Goal: Book appointment/travel/reservation

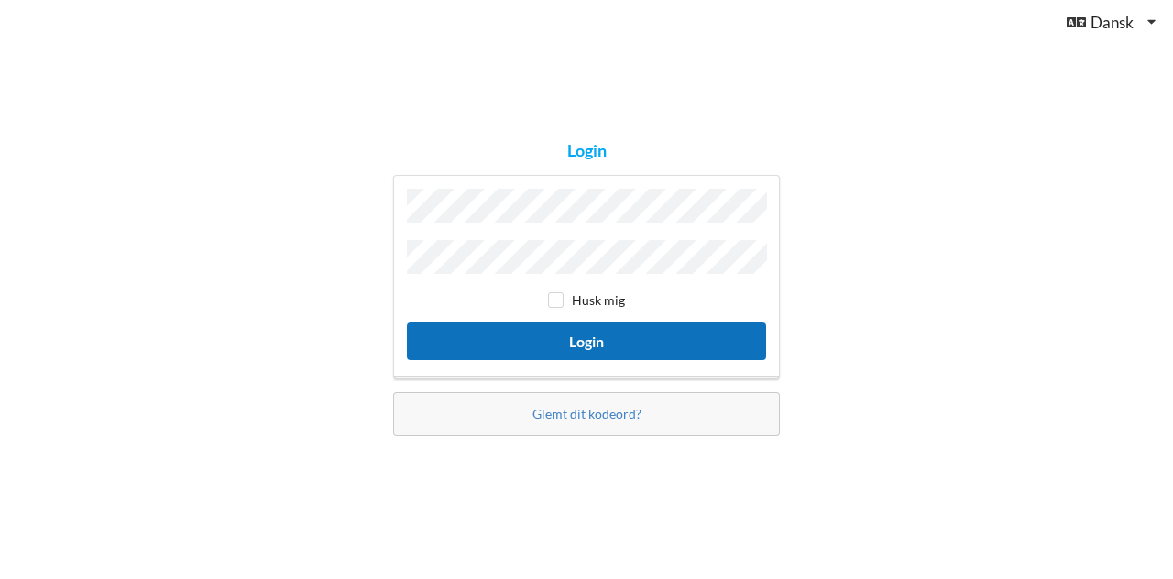
click at [544, 328] on button "Login" at bounding box center [586, 342] width 359 height 38
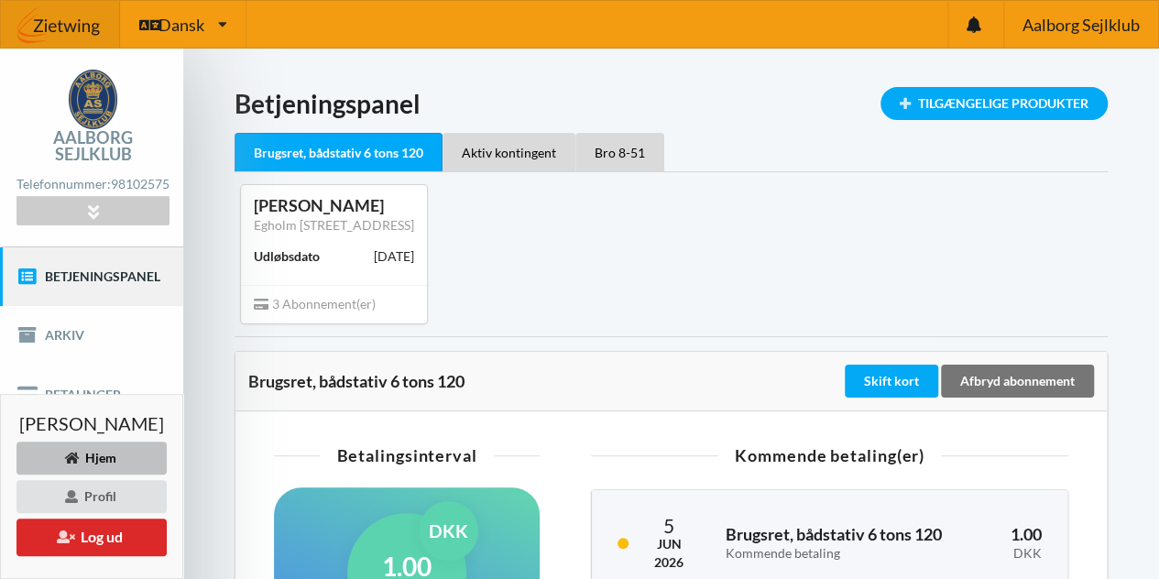
click at [100, 257] on link "Betjeningspanel" at bounding box center [91, 276] width 183 height 59
click at [1016, 102] on div "Tilgængelige Produkter" at bounding box center [994, 103] width 227 height 33
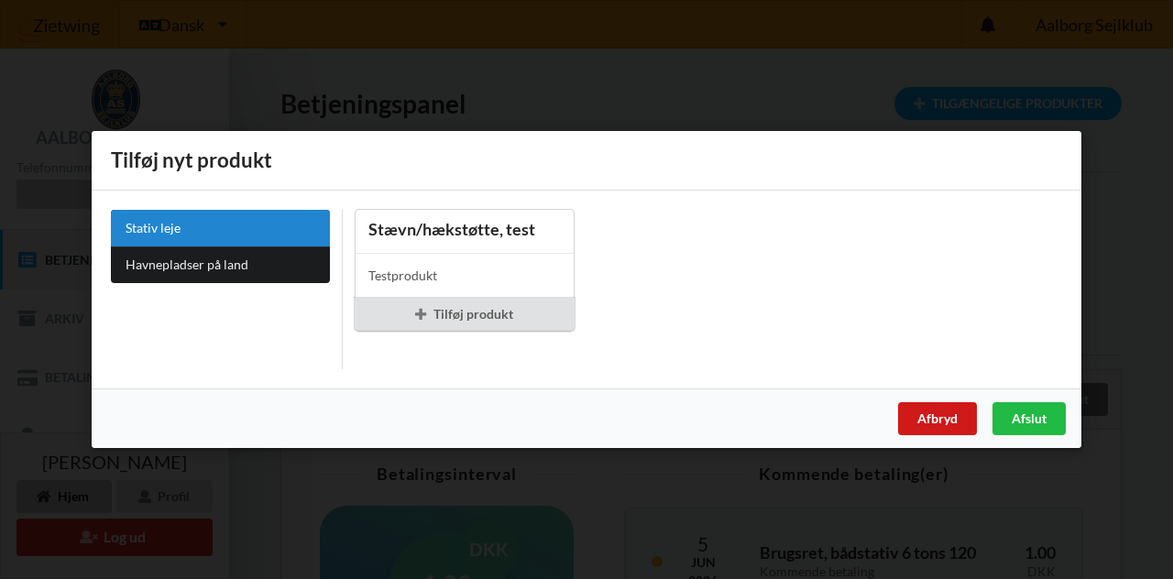
click at [933, 412] on div "Afbryd" at bounding box center [937, 418] width 79 height 33
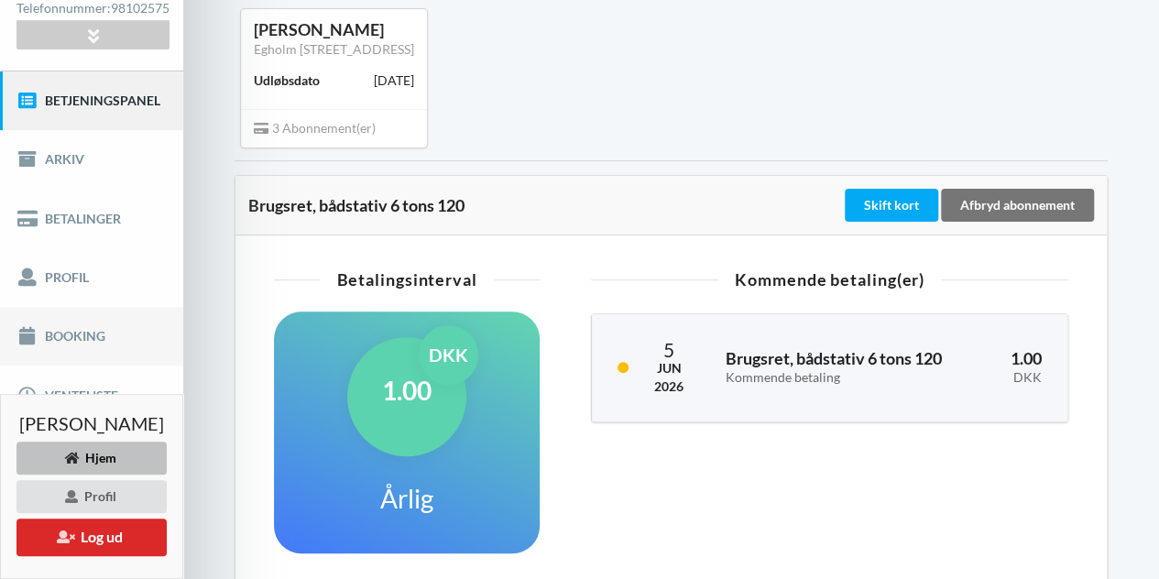
scroll to position [275, 0]
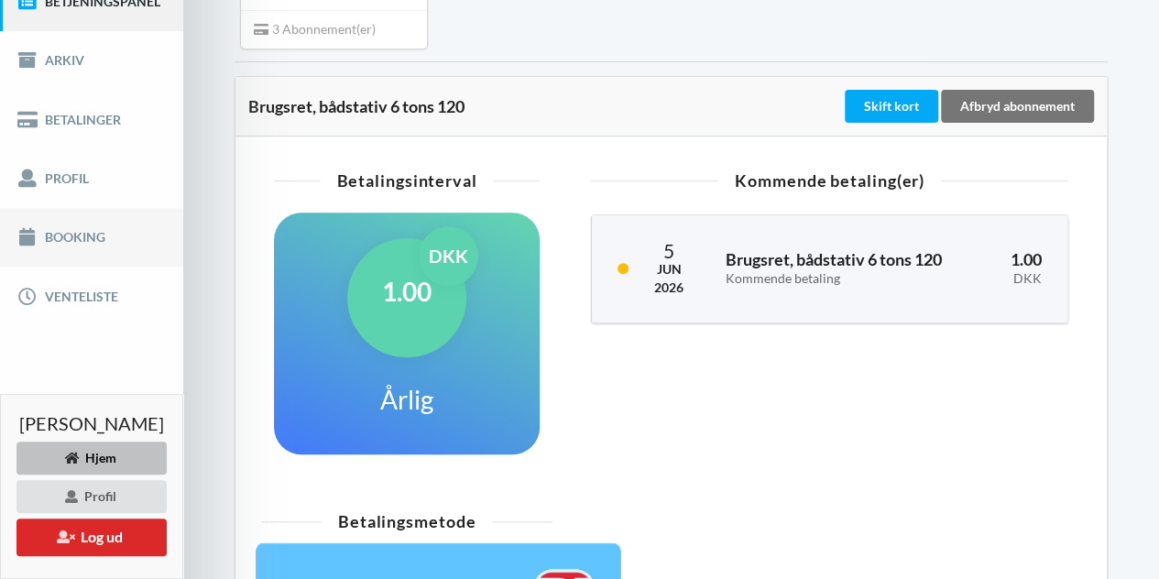
click at [53, 215] on link "Booking" at bounding box center [91, 237] width 183 height 59
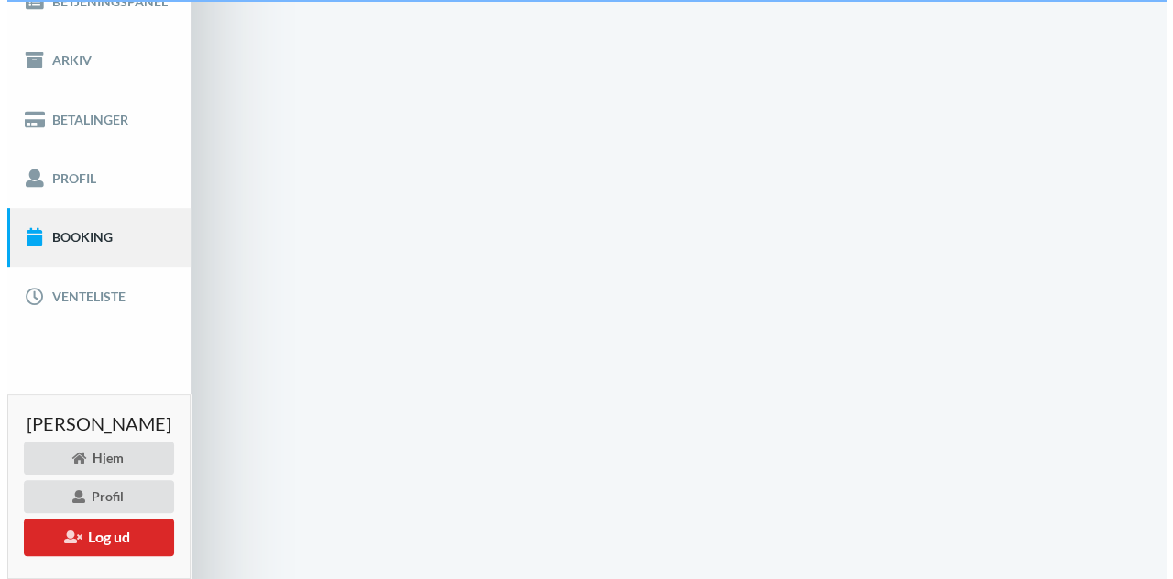
scroll to position [4, 0]
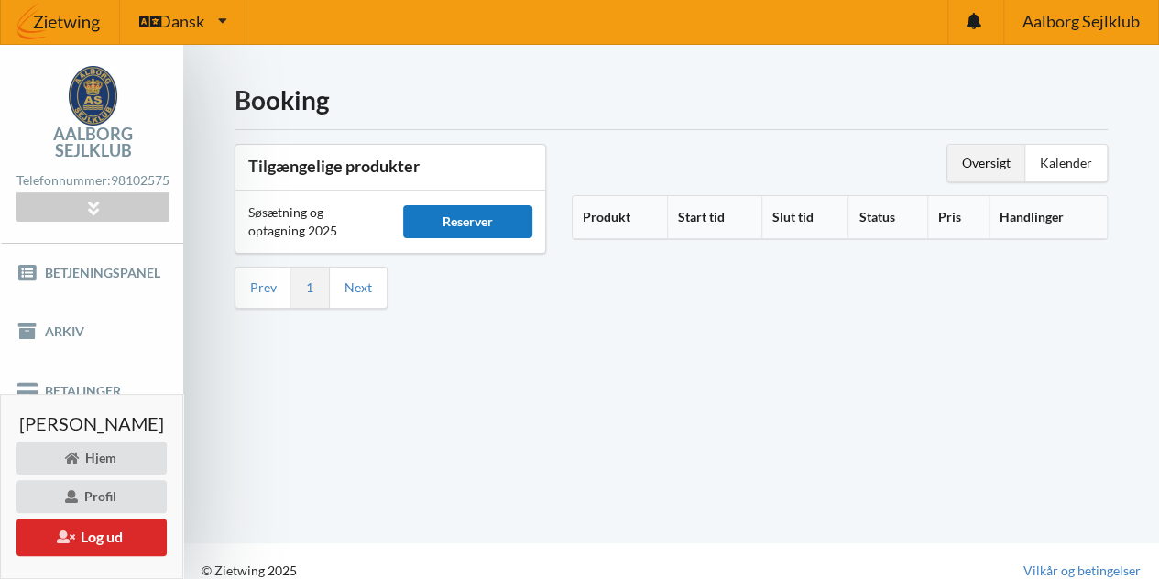
click at [499, 215] on div "Reserver" at bounding box center [467, 221] width 129 height 33
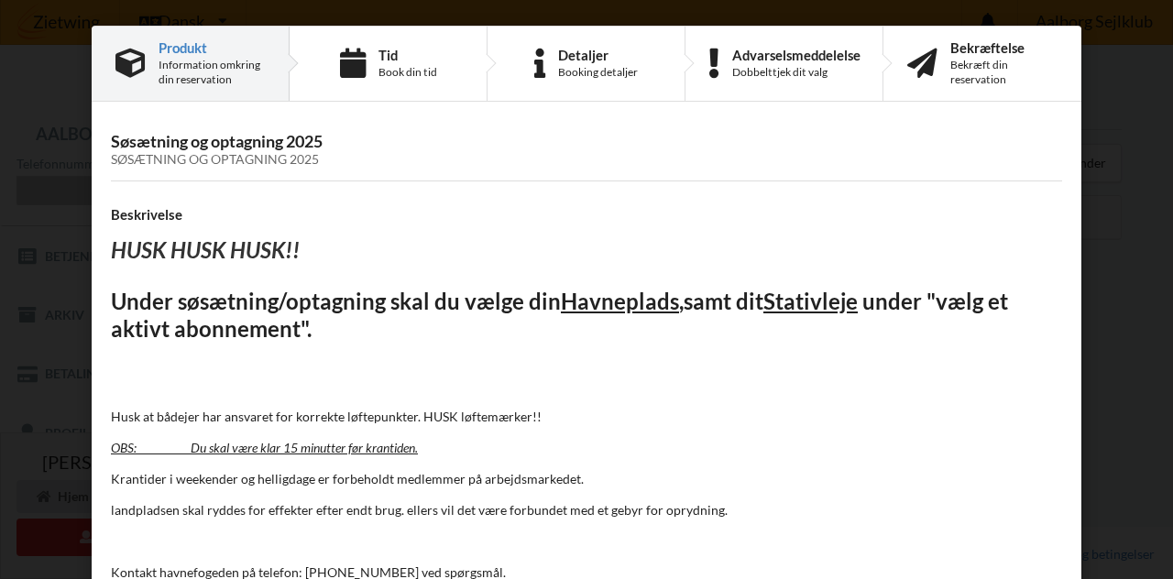
scroll to position [0, 0]
click at [183, 58] on div "Information omkring din reservation" at bounding box center [212, 72] width 106 height 29
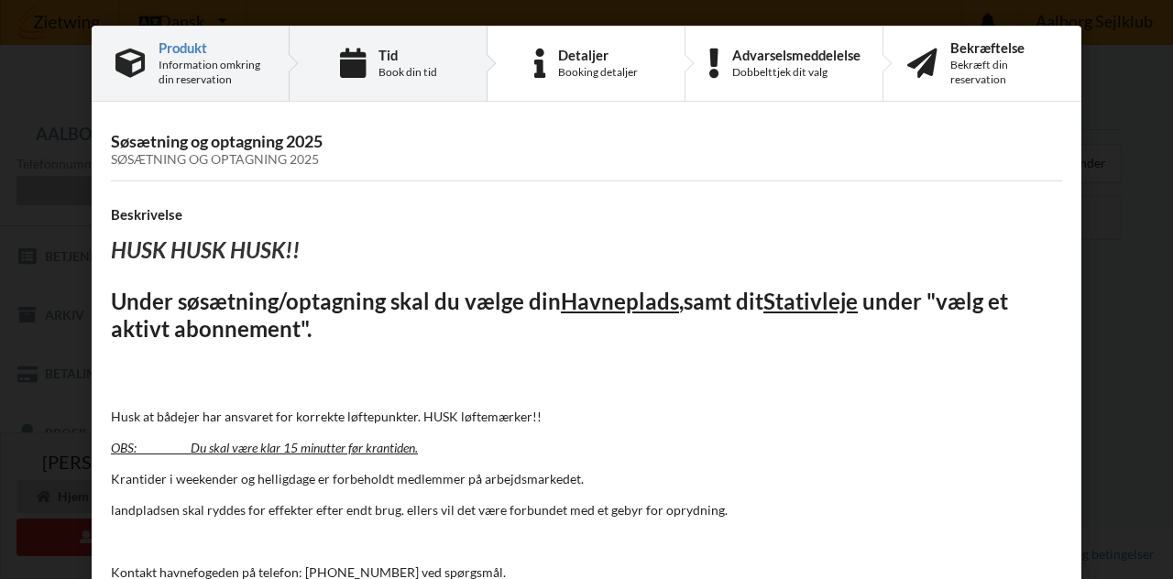
click at [383, 58] on div "Tid" at bounding box center [408, 55] width 59 height 15
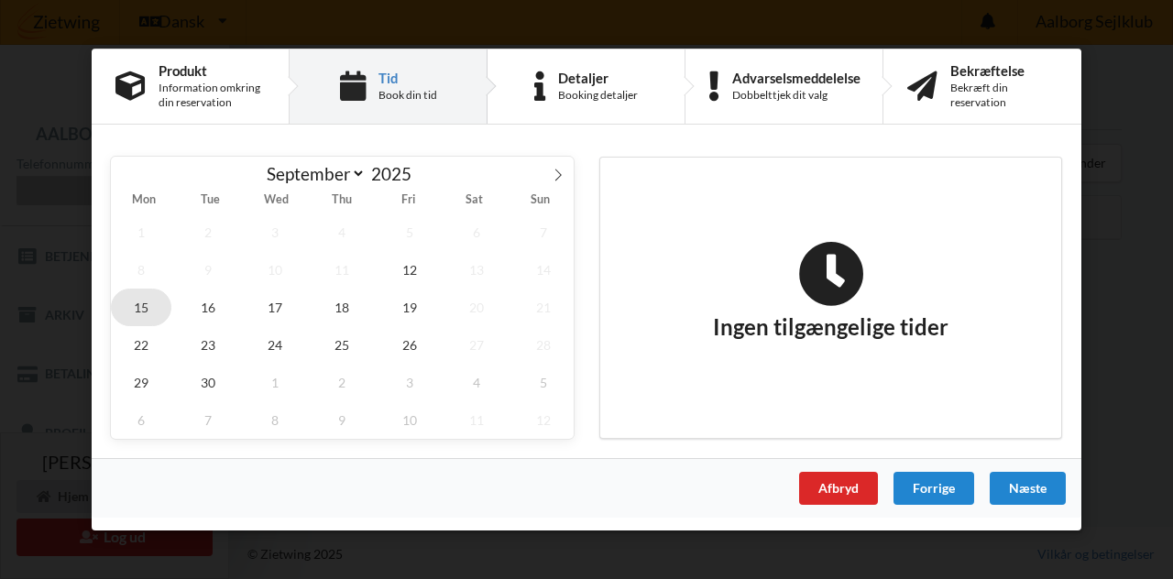
click at [143, 304] on span "15" at bounding box center [141, 308] width 60 height 38
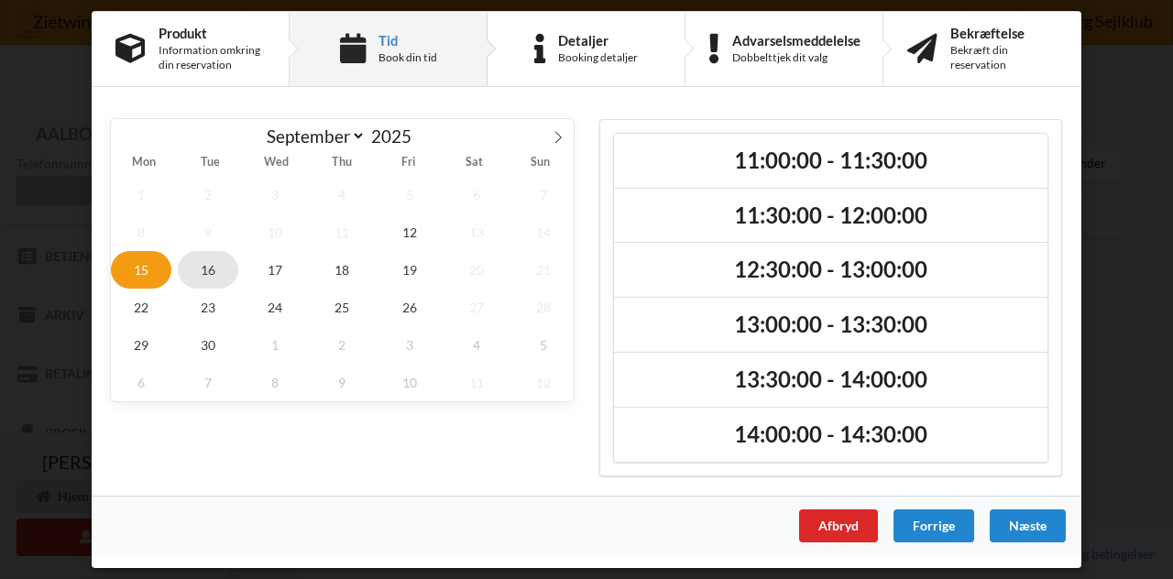
click at [203, 270] on span "16" at bounding box center [208, 270] width 60 height 38
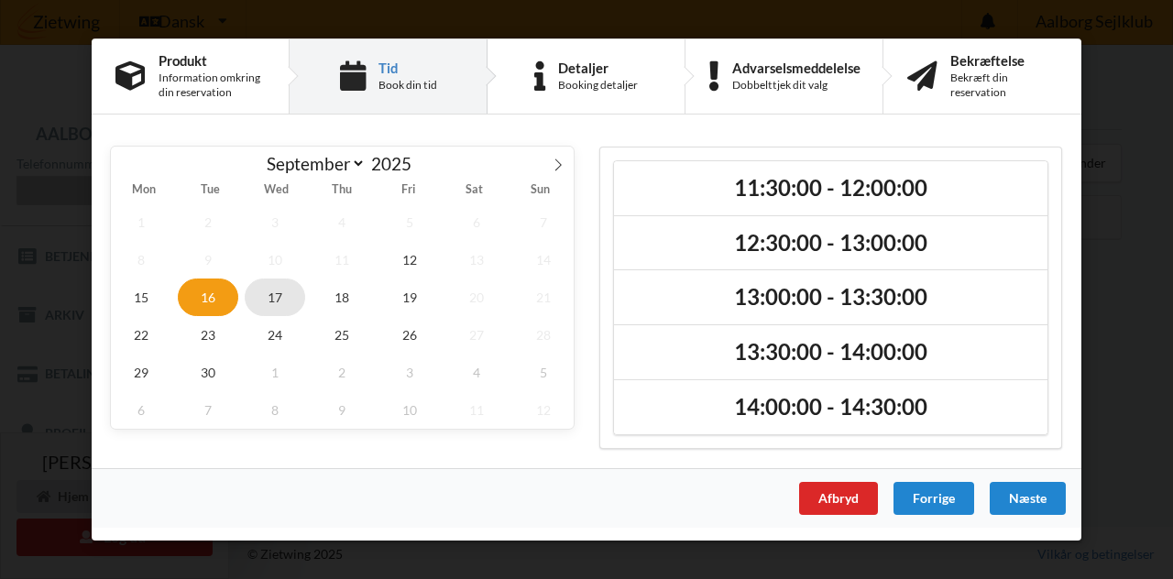
click at [279, 295] on span "17" at bounding box center [275, 298] width 60 height 38
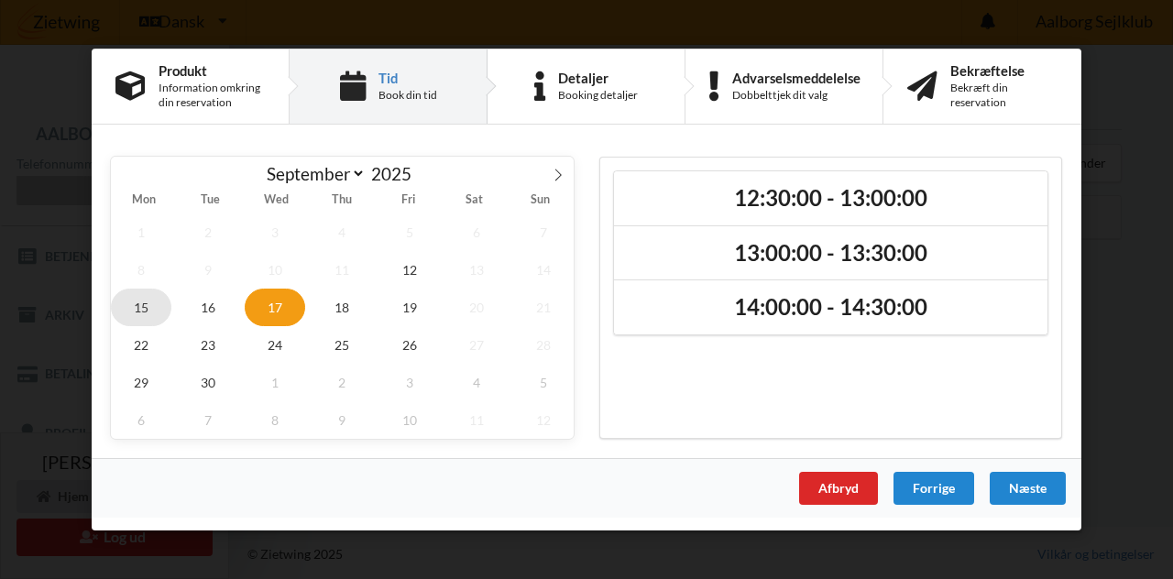
click at [136, 305] on span "15" at bounding box center [141, 308] width 60 height 38
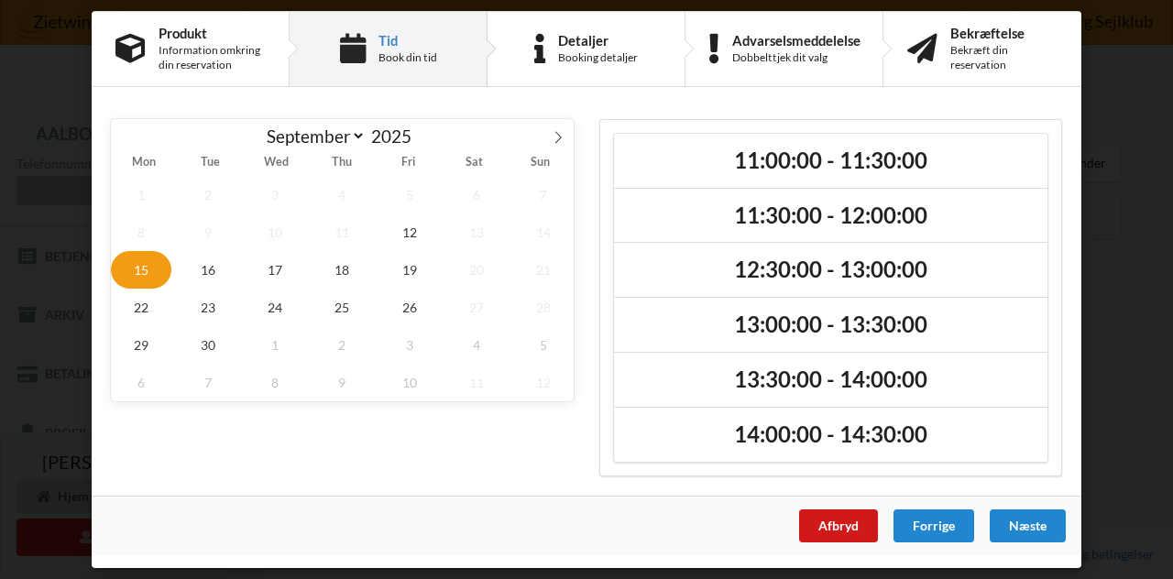
click at [838, 520] on div "Afbryd" at bounding box center [838, 526] width 79 height 33
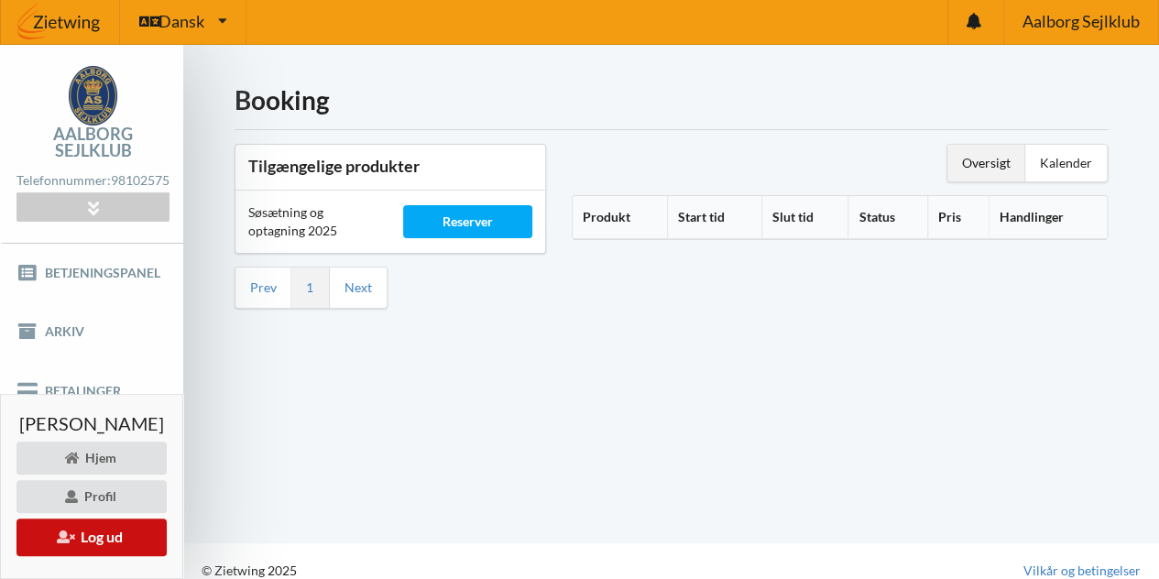
click at [128, 529] on button "Log ud" at bounding box center [91, 538] width 150 height 38
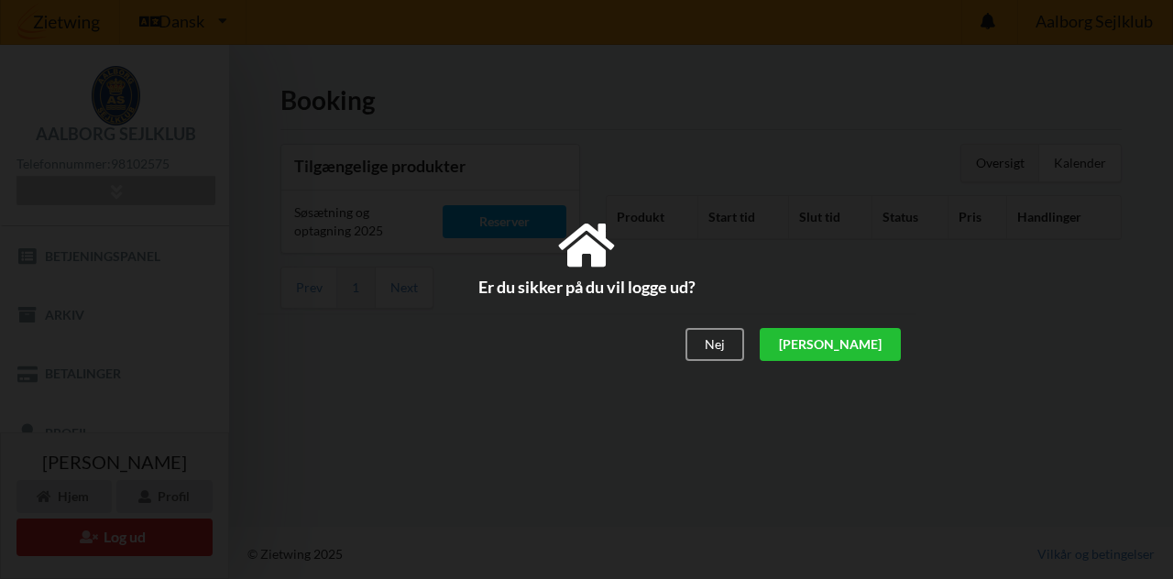
click at [863, 341] on div "[PERSON_NAME]" at bounding box center [830, 345] width 141 height 33
